Goal: Task Accomplishment & Management: Use online tool/utility

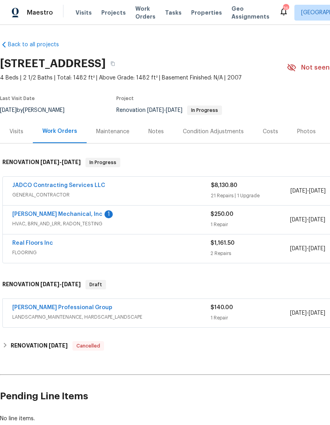
click at [32, 214] on link "JH Martin Mechanical, Inc" at bounding box center [57, 215] width 90 height 6
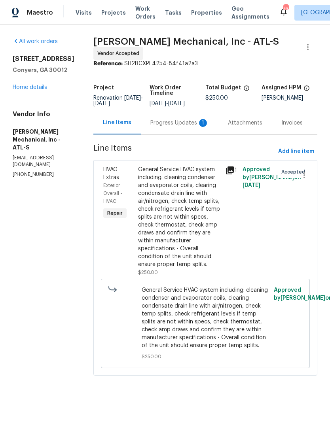
click at [186, 125] on div "Progress Updates 1" at bounding box center [179, 123] width 59 height 8
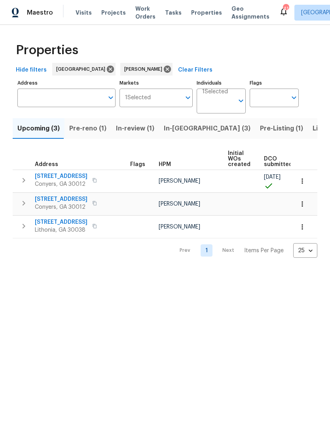
click at [43, 176] on span "[STREET_ADDRESS]" at bounding box center [61, 176] width 53 height 8
click at [80, 130] on span "Pre-reno (1)" at bounding box center [87, 128] width 37 height 11
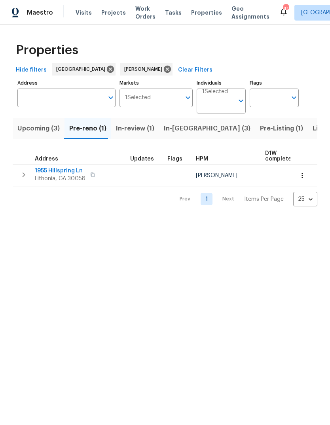
click at [45, 170] on span "1955 Hillspring Ln" at bounding box center [60, 171] width 51 height 8
click at [42, 170] on span "1955 Hillspring Ln" at bounding box center [60, 171] width 51 height 8
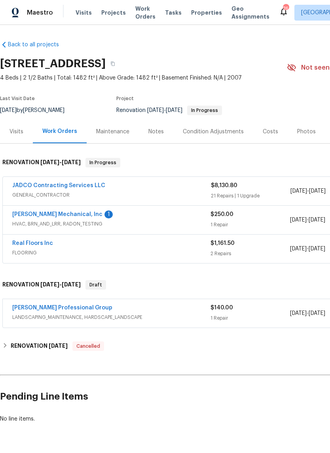
click at [158, 132] on div "Notes" at bounding box center [155, 132] width 15 height 8
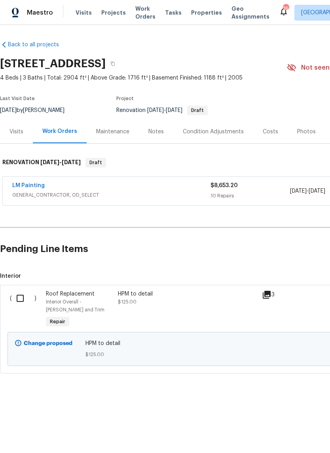
click at [151, 129] on div "Notes" at bounding box center [155, 132] width 15 height 8
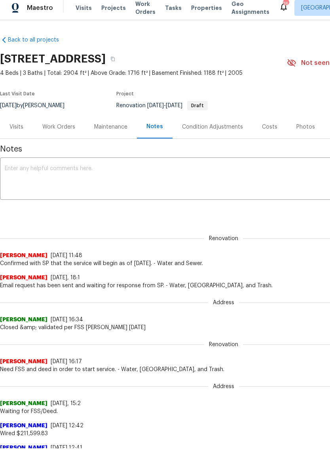
copy h2 "[STREET_ADDRESS]"
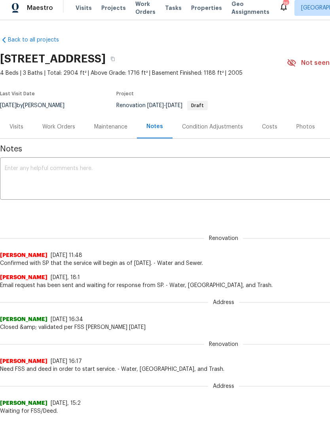
scroll to position [4, 0]
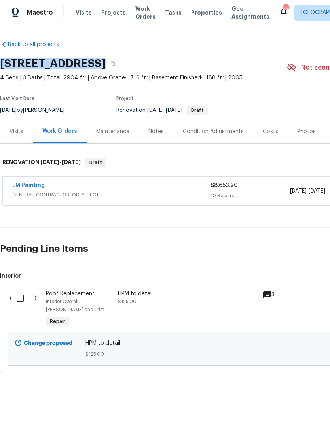
click at [23, 298] on input "checkbox" at bounding box center [23, 298] width 23 height 17
checkbox input "true"
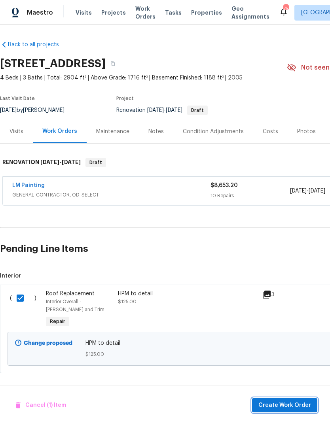
click at [301, 403] on span "Create Work Order" at bounding box center [284, 406] width 53 height 10
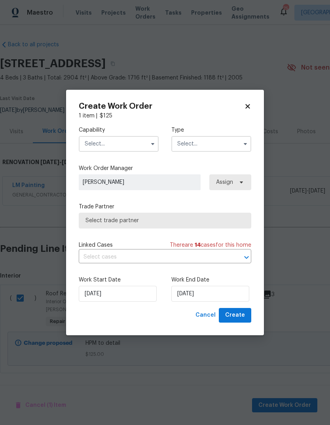
click at [145, 148] on input "text" at bounding box center [119, 144] width 80 height 16
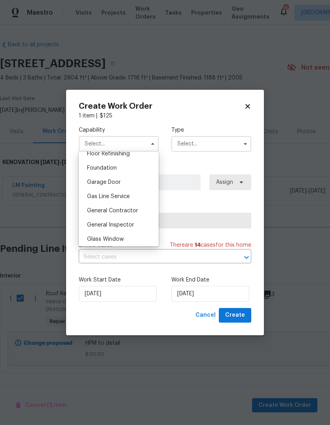
scroll to position [328, 0]
click at [136, 211] on span "General Contractor" at bounding box center [112, 211] width 51 height 6
type input "General Contractor"
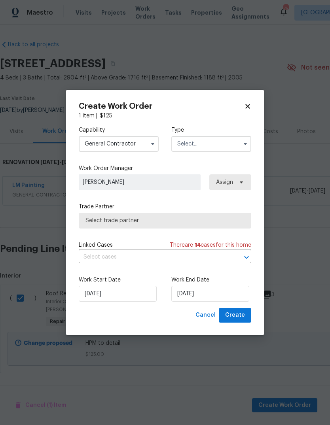
click at [231, 144] on input "text" at bounding box center [211, 144] width 80 height 16
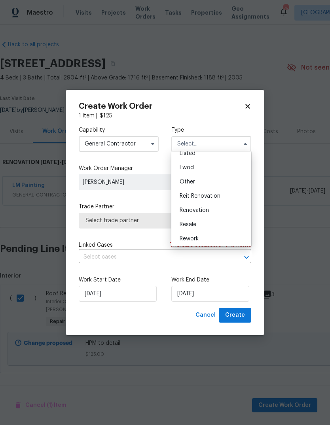
scroll to position [77, 0]
click at [215, 212] on div "Renovation" at bounding box center [211, 212] width 76 height 14
type input "Renovation"
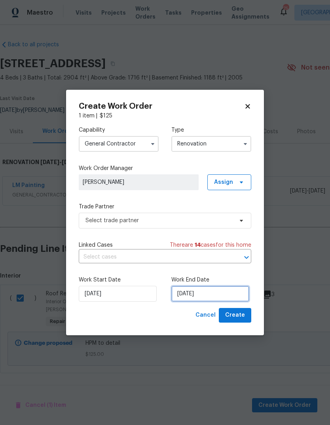
click at [231, 294] on input "[DATE]" at bounding box center [210, 294] width 78 height 16
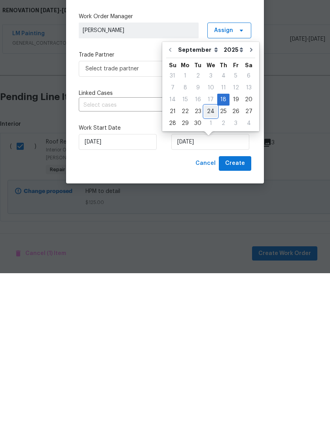
click at [210, 258] on div "24" at bounding box center [210, 263] width 13 height 11
type input "[DATE]"
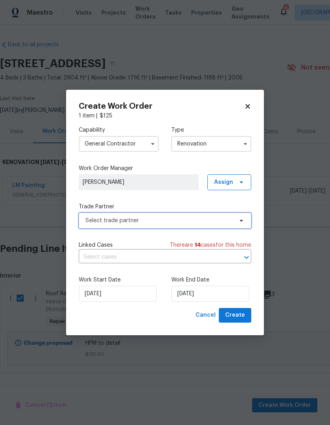
click at [231, 218] on span "Select trade partner" at bounding box center [159, 221] width 148 height 8
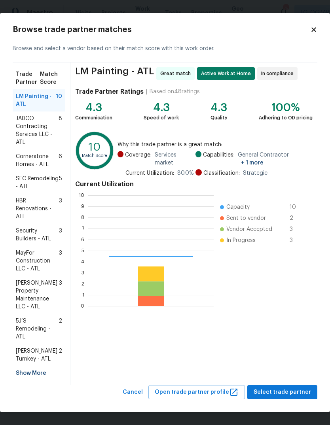
scroll to position [111, 125]
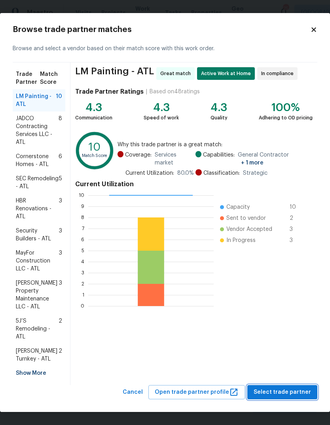
click at [290, 388] on span "Select trade partner" at bounding box center [282, 393] width 57 height 10
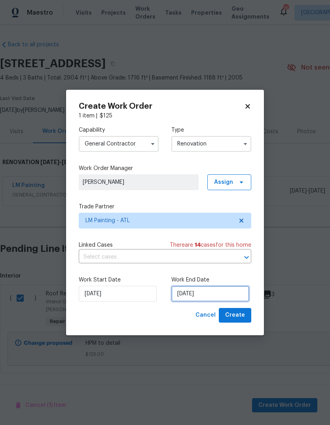
click at [235, 295] on input "[DATE]" at bounding box center [210, 294] width 78 height 16
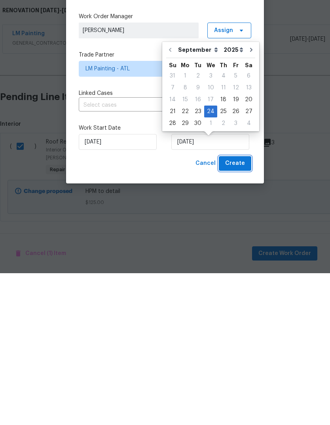
click at [244, 310] on span "Create" at bounding box center [235, 315] width 20 height 10
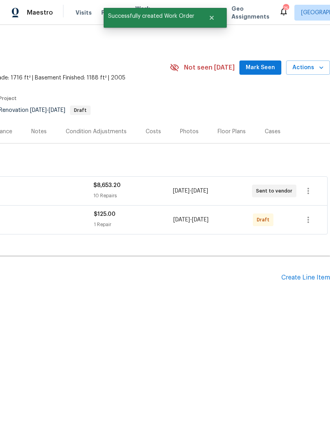
scroll to position [0, 117]
click at [309, 221] on icon "button" at bounding box center [307, 219] width 9 height 9
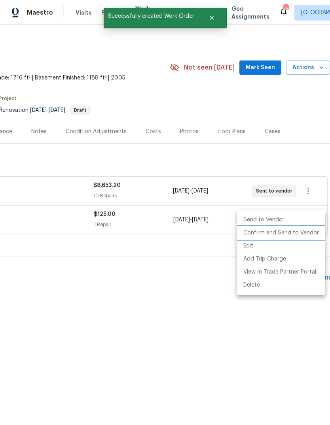
click at [293, 234] on li "Confirm and Send to Vendor" at bounding box center [281, 233] width 88 height 13
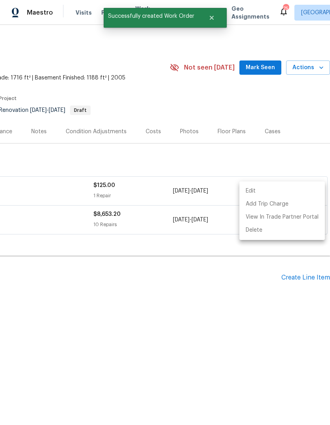
click at [269, 66] on div at bounding box center [165, 212] width 330 height 425
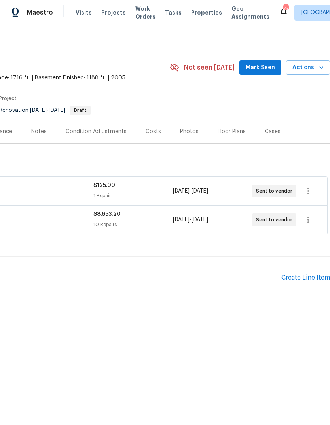
click at [261, 68] on span "Mark Seen" at bounding box center [260, 68] width 29 height 10
